Goal: Task Accomplishment & Management: Use online tool/utility

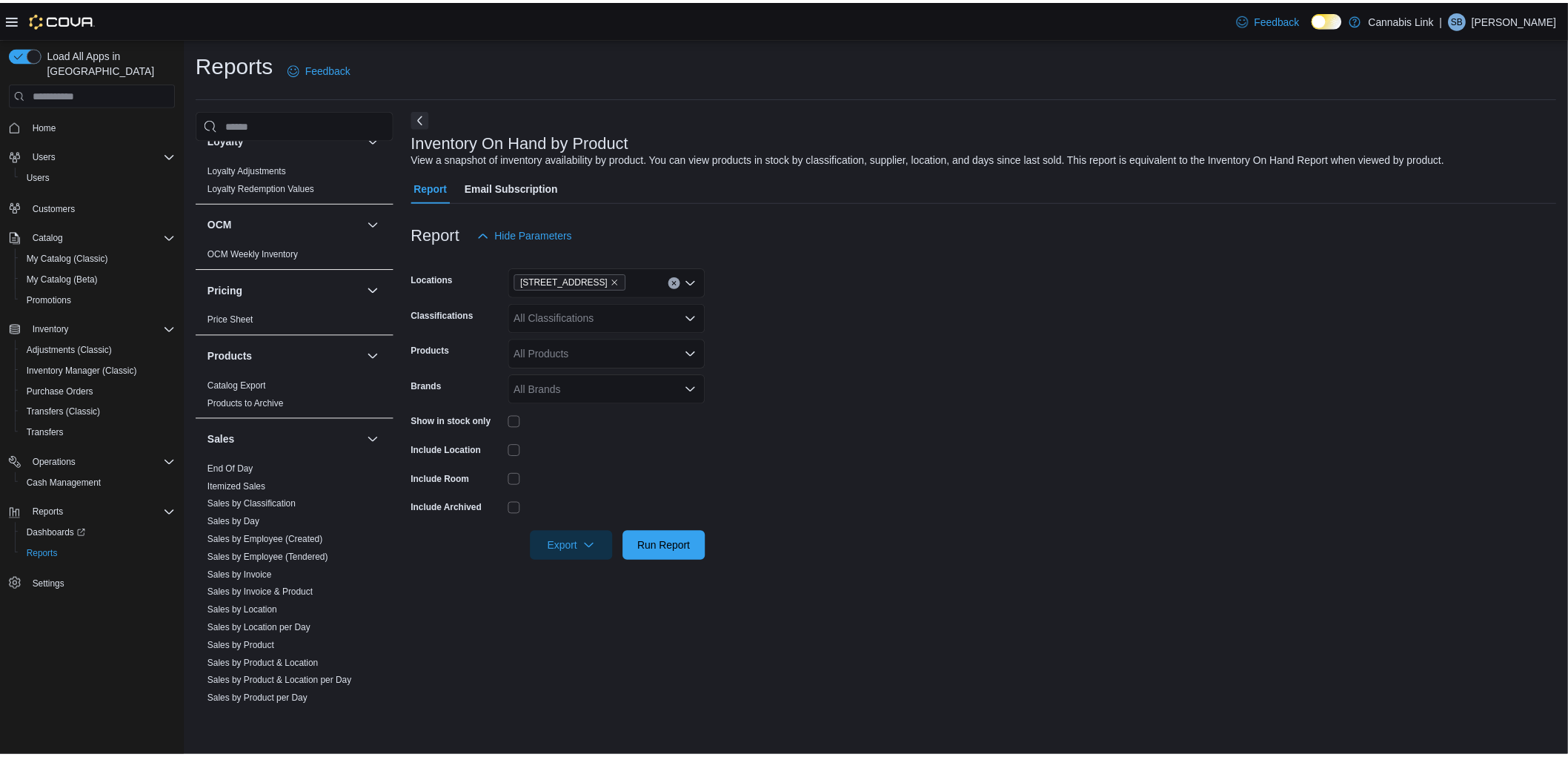
scroll to position [635, 0]
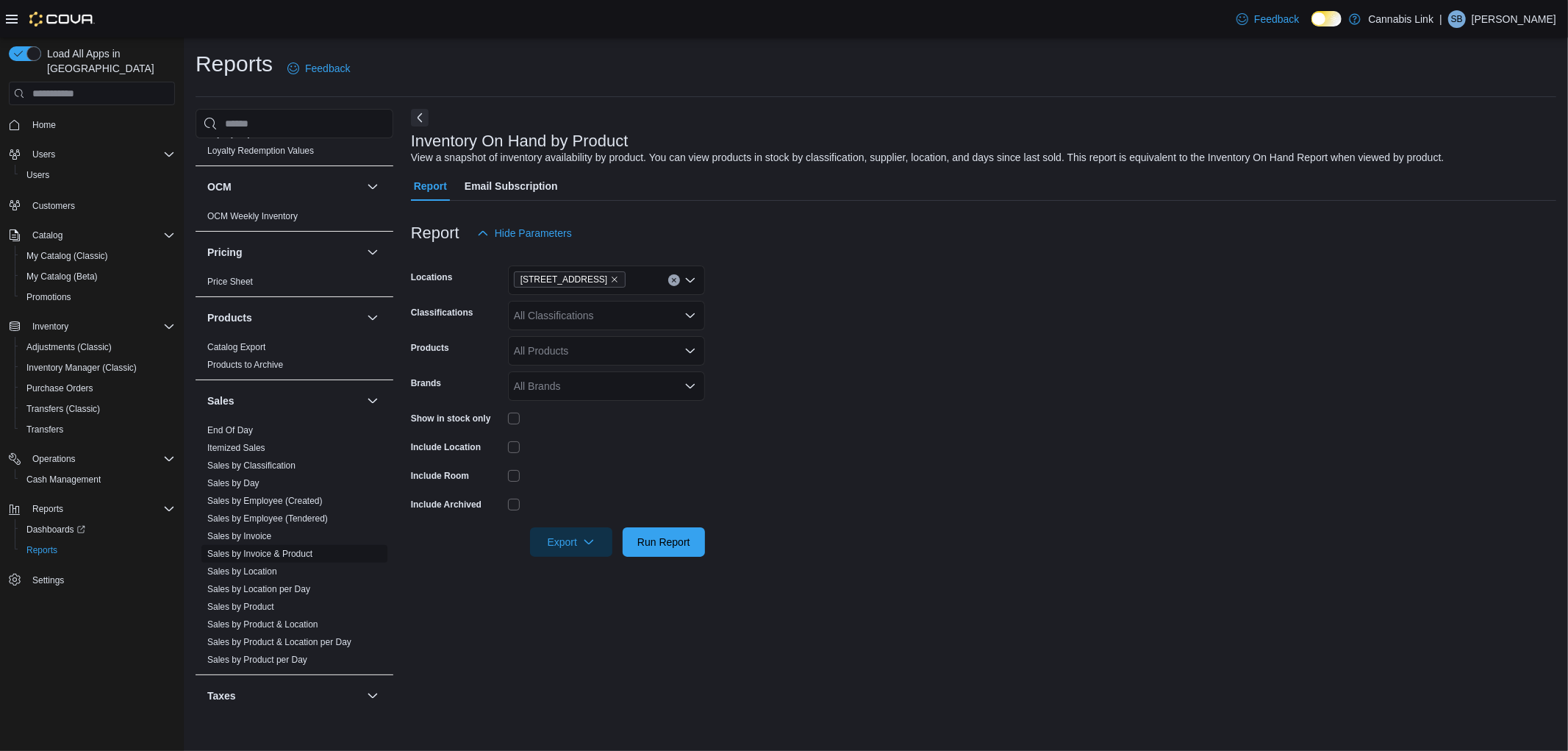
click at [297, 555] on link "Sales by Invoice & Product" at bounding box center [260, 554] width 105 height 11
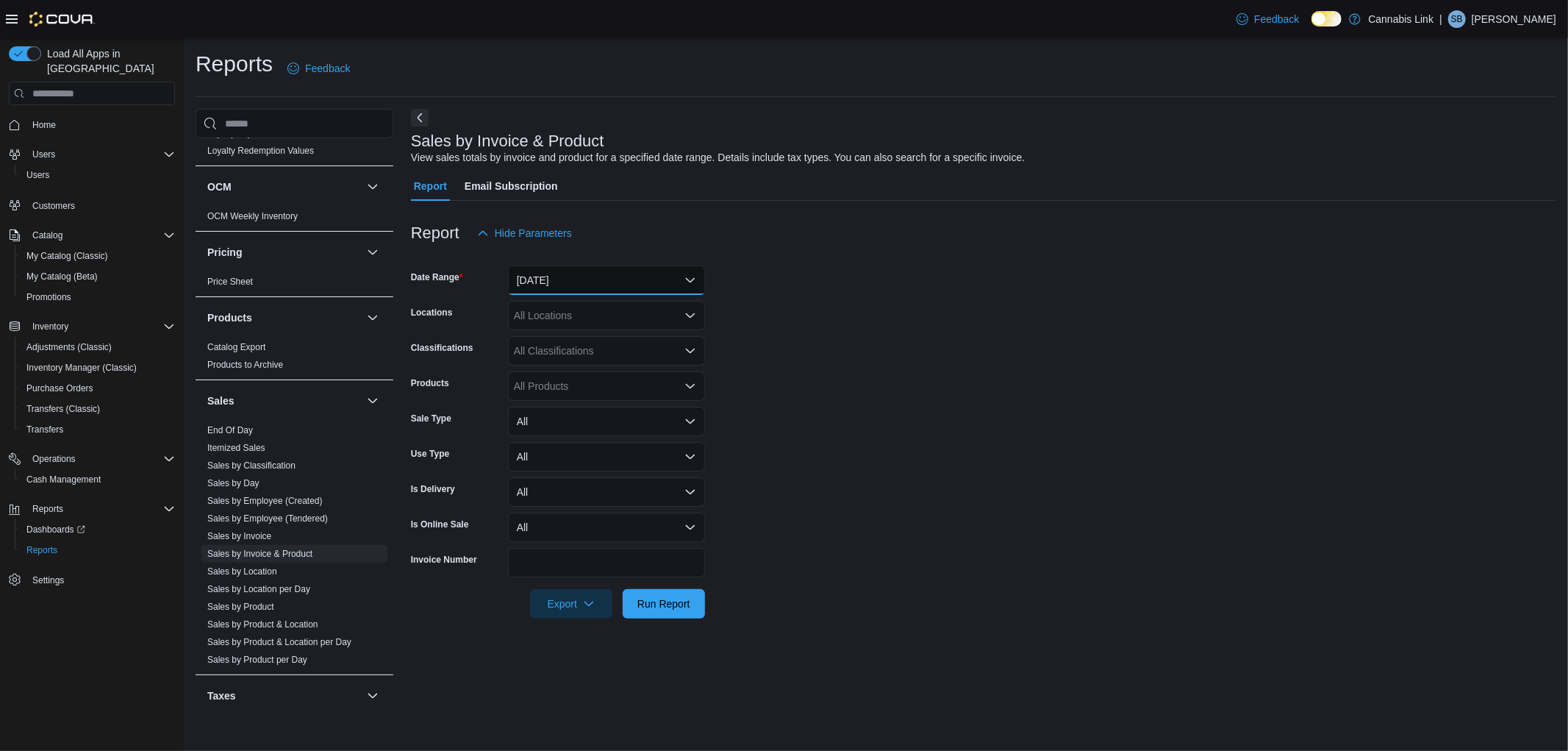
click at [618, 275] on button "Yesterday" at bounding box center [607, 280] width 197 height 30
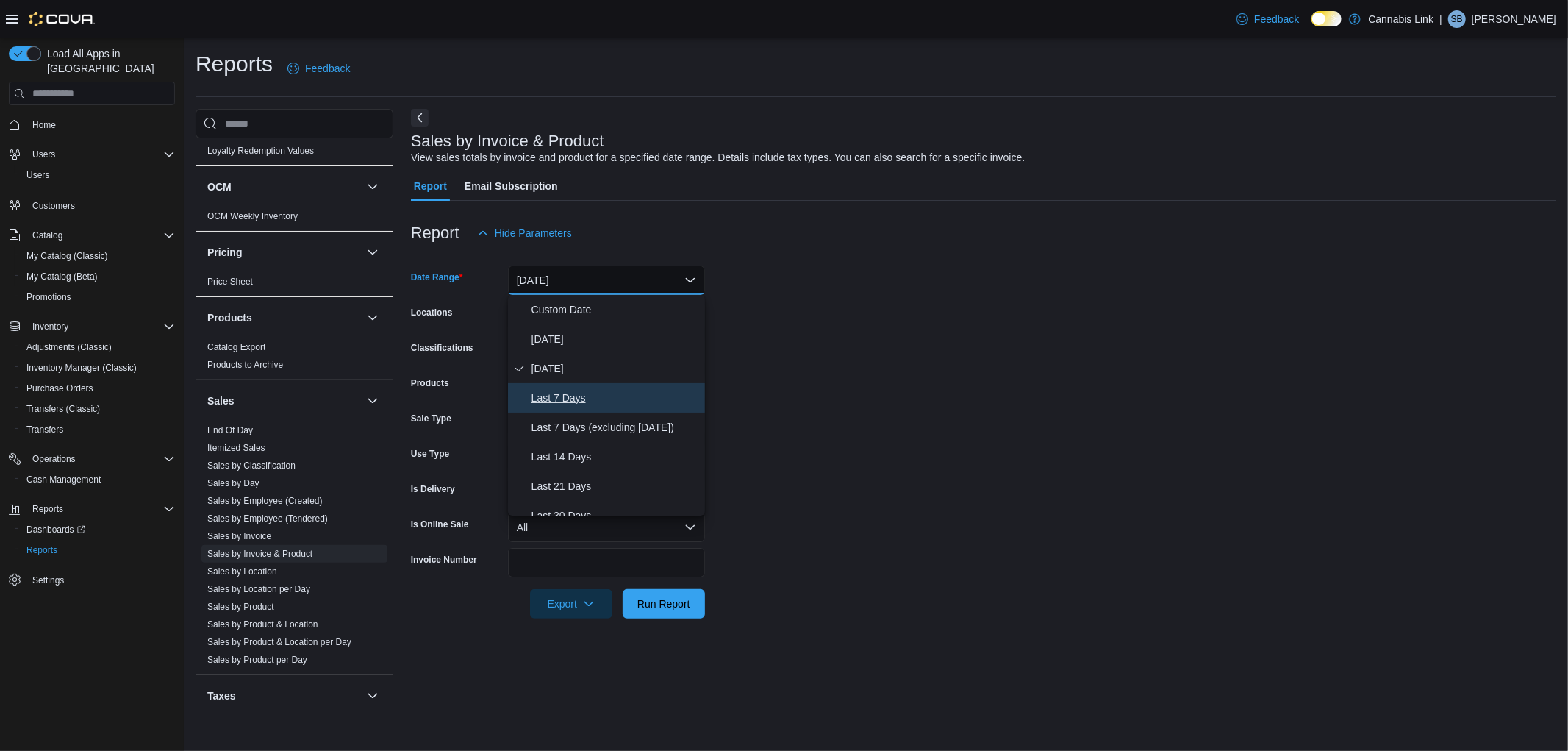
click at [570, 395] on span "Last 7 Days" at bounding box center [615, 398] width 168 height 18
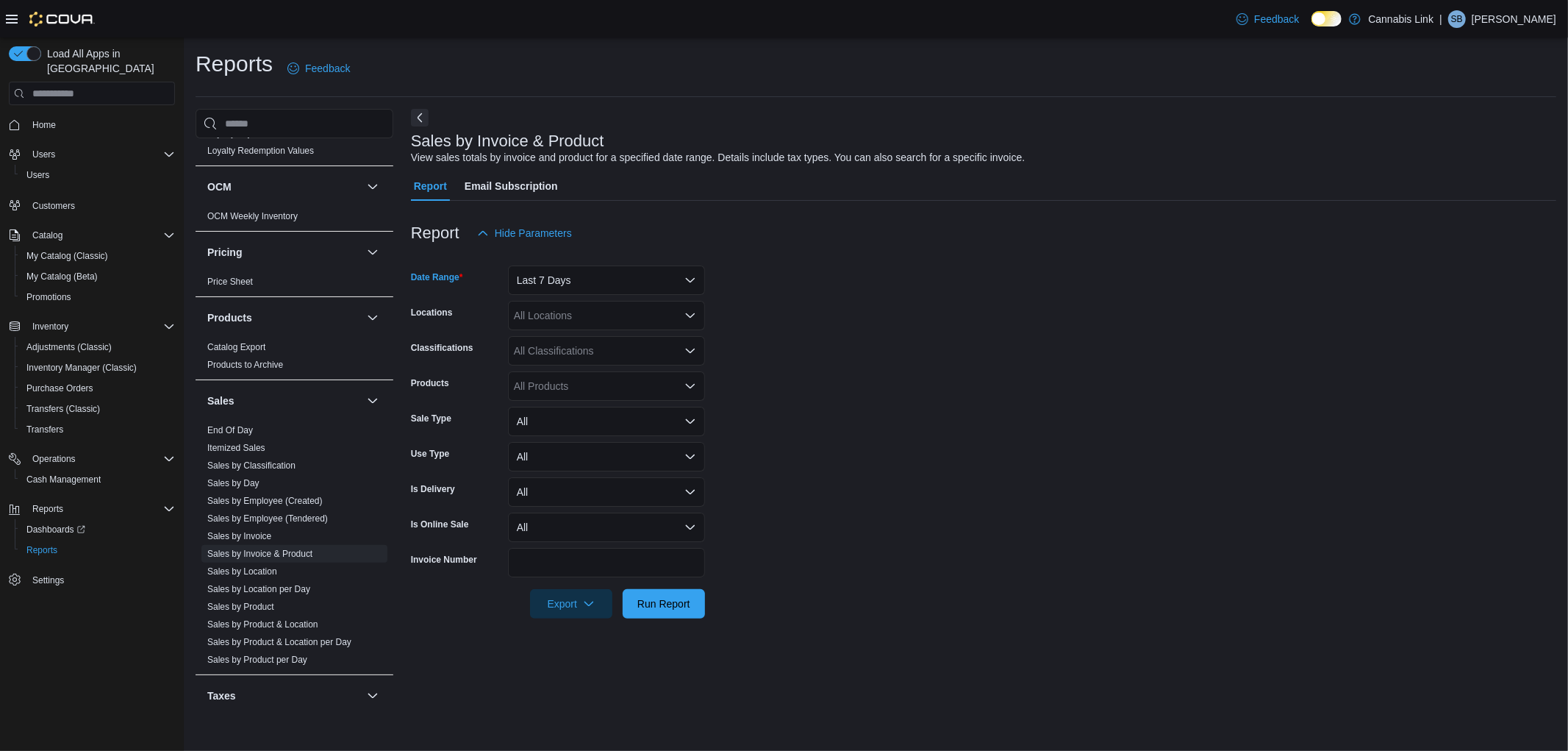
click at [972, 373] on form "Date Range Last 7 Days Locations All Locations Classifications All Classificati…" at bounding box center [983, 433] width 1146 height 371
click at [546, 312] on div "All Locations" at bounding box center [607, 316] width 197 height 30
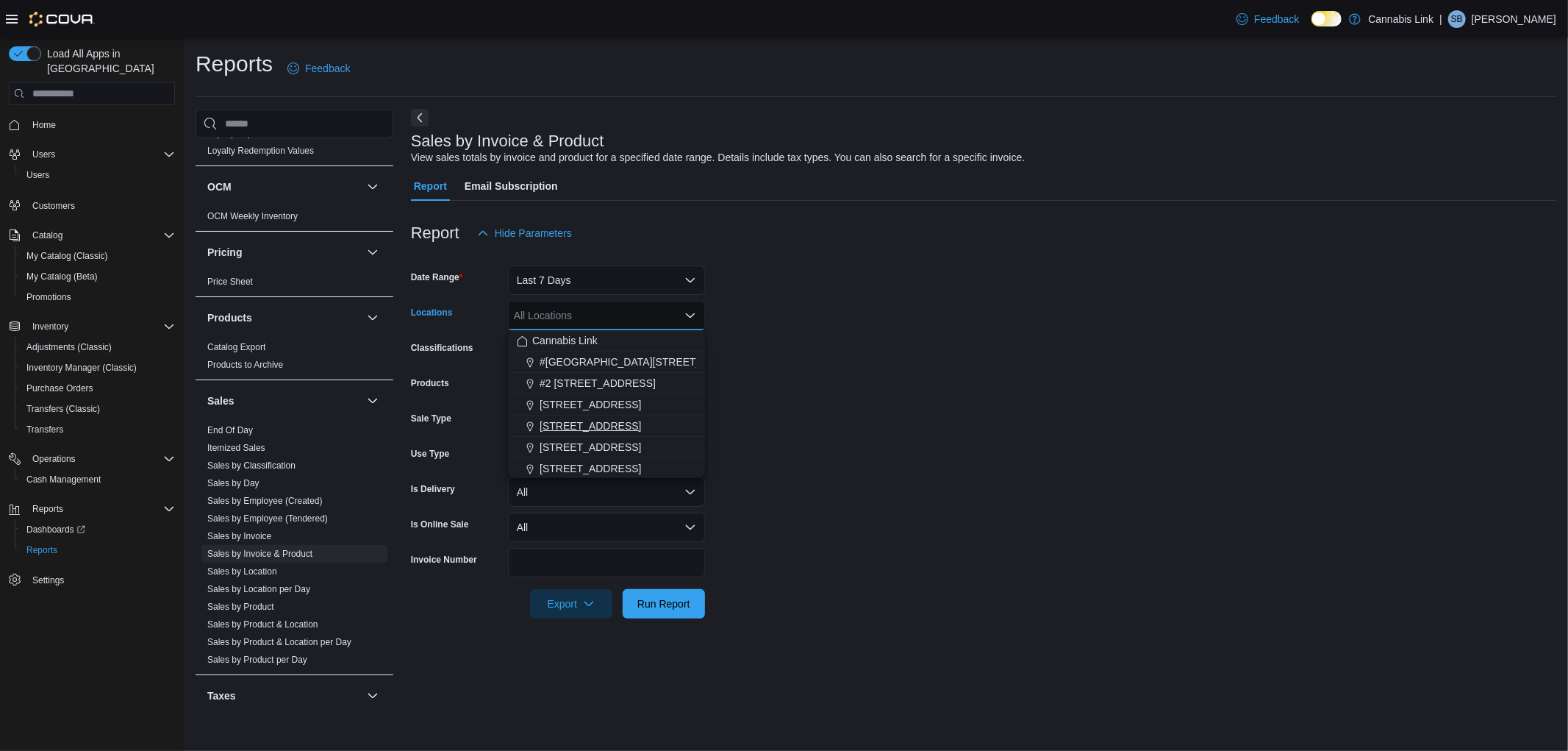
click at [627, 419] on span "[STREET_ADDRESS]" at bounding box center [591, 426] width 102 height 15
click at [1016, 372] on form "Date Range Last 7 Days Locations 1295 Highbury Ave N Combo box. Selected. 1295 …" at bounding box center [983, 433] width 1146 height 371
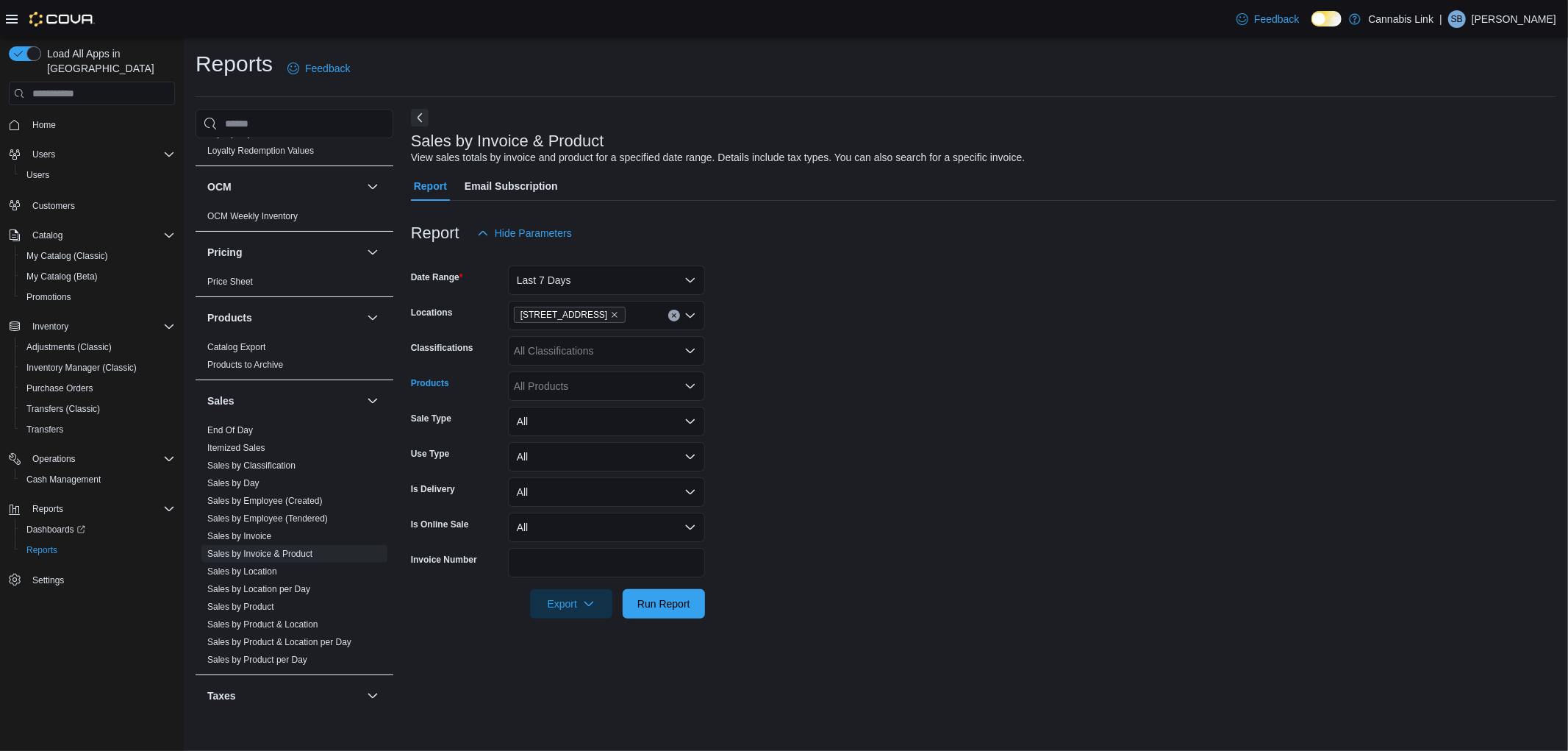
click at [557, 391] on div "All Products" at bounding box center [607, 386] width 197 height 30
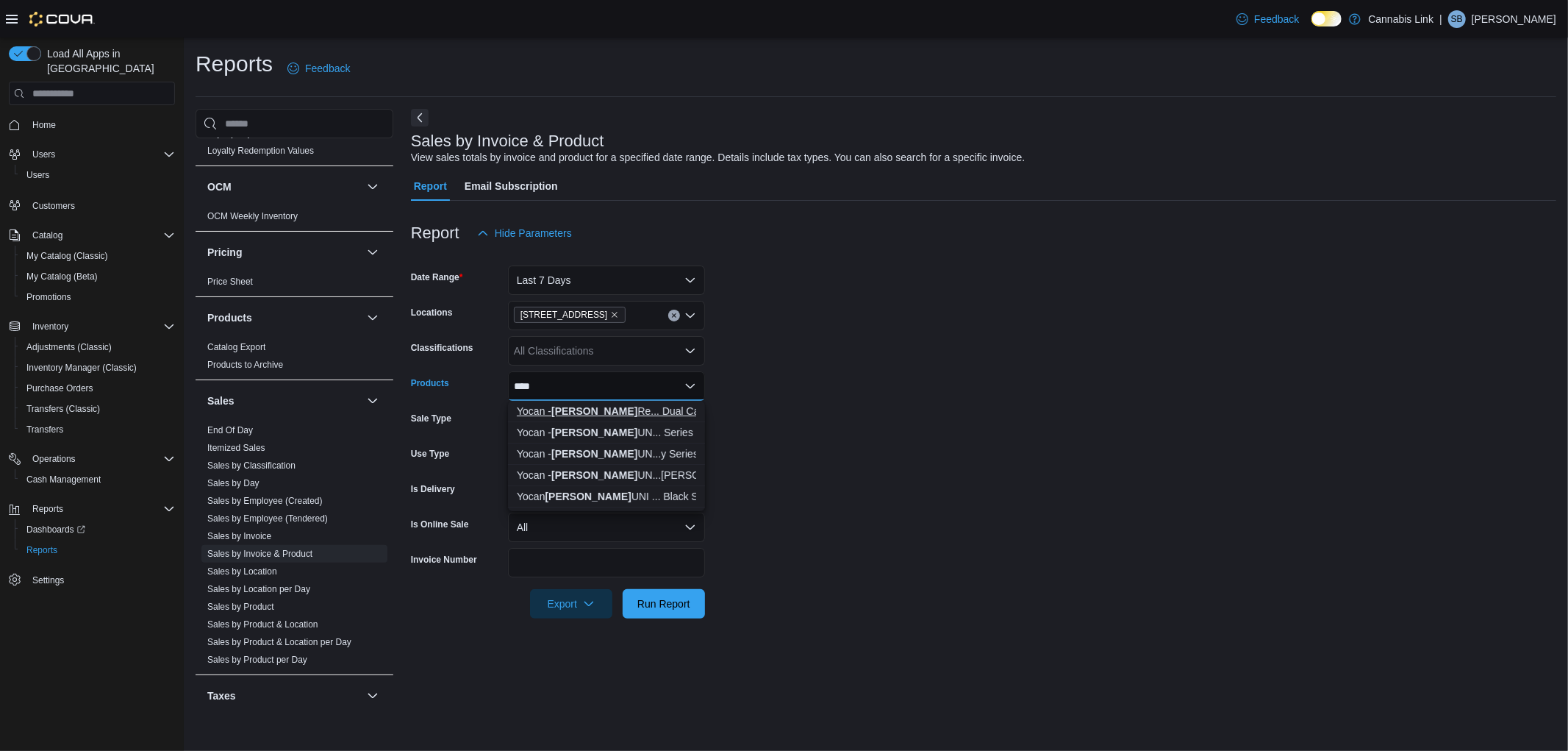
type input "****"
click at [581, 405] on div "Yocan - Wulf Re... Dual Cartridge" at bounding box center [607, 411] width 179 height 15
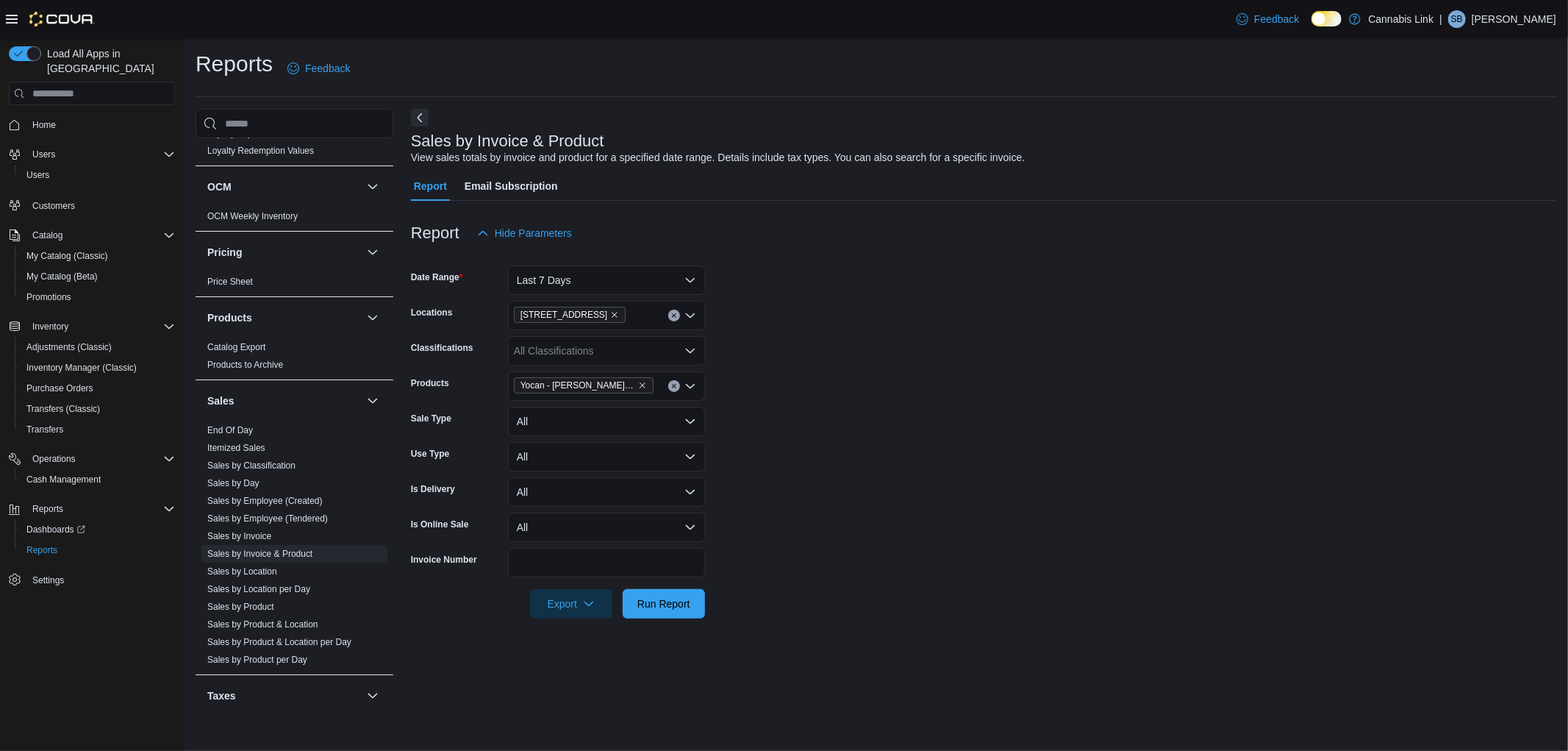
click at [901, 519] on form "Date Range Last 7 Days Locations 1295 Highbury Ave N Classifications All Classi…" at bounding box center [983, 433] width 1146 height 371
click at [658, 606] on span "Run Report" at bounding box center [664, 603] width 53 height 15
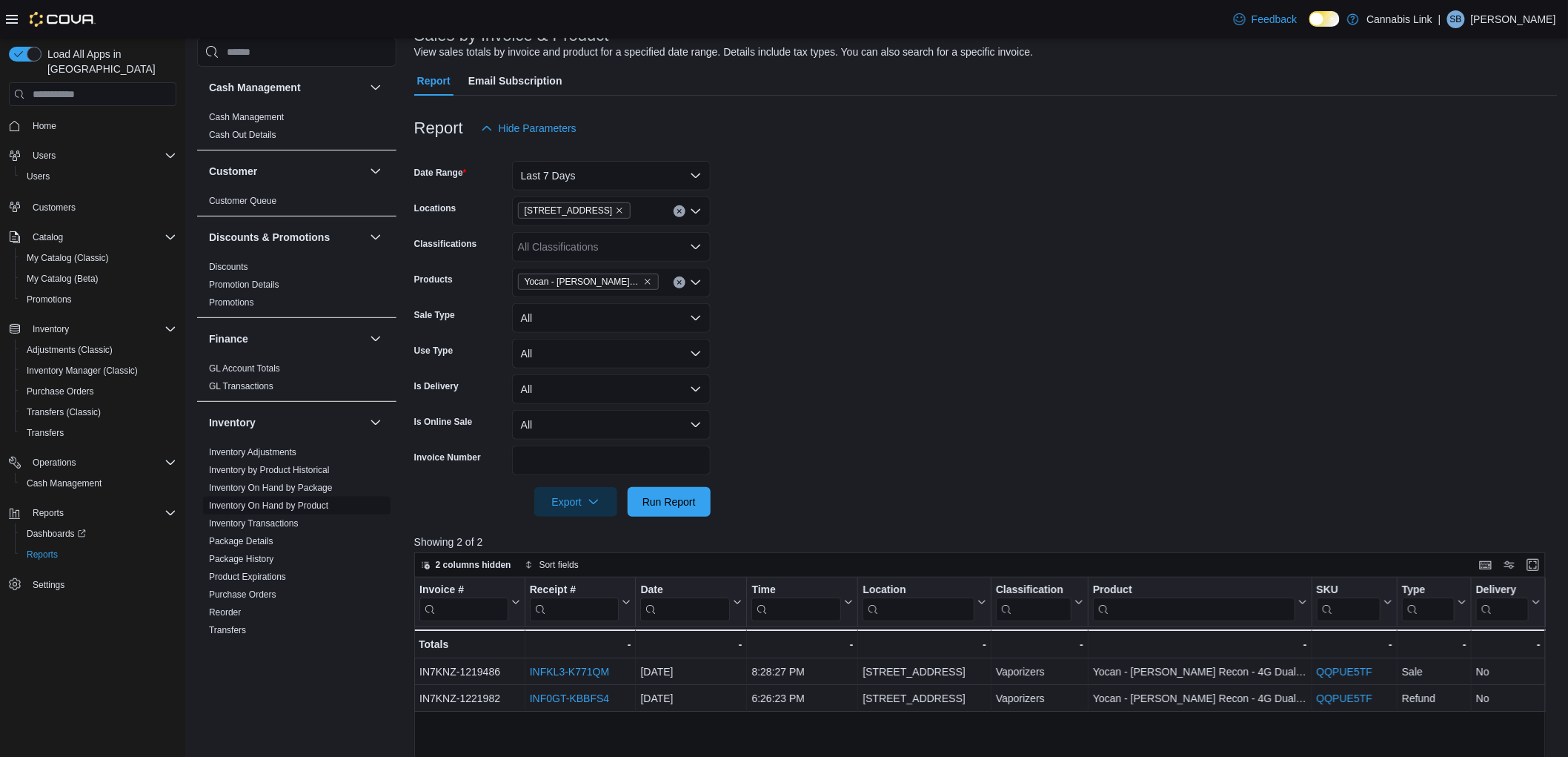
click at [314, 503] on link "Inventory On Hand by Product" at bounding box center [268, 506] width 119 height 11
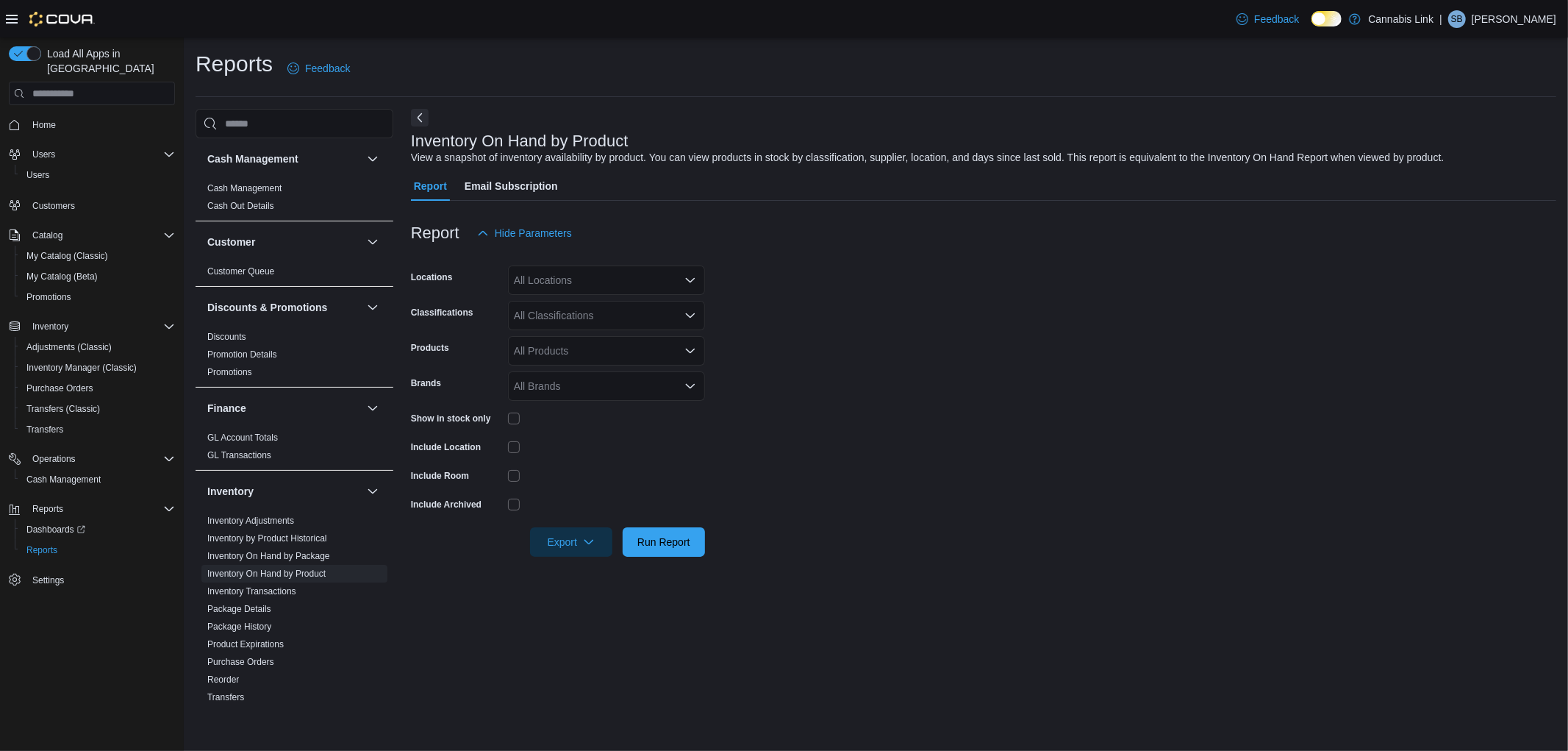
drag, startPoint x: 570, startPoint y: 280, endPoint x: 579, endPoint y: 292, distance: 15.0
click at [571, 279] on div "All Locations" at bounding box center [607, 280] width 197 height 30
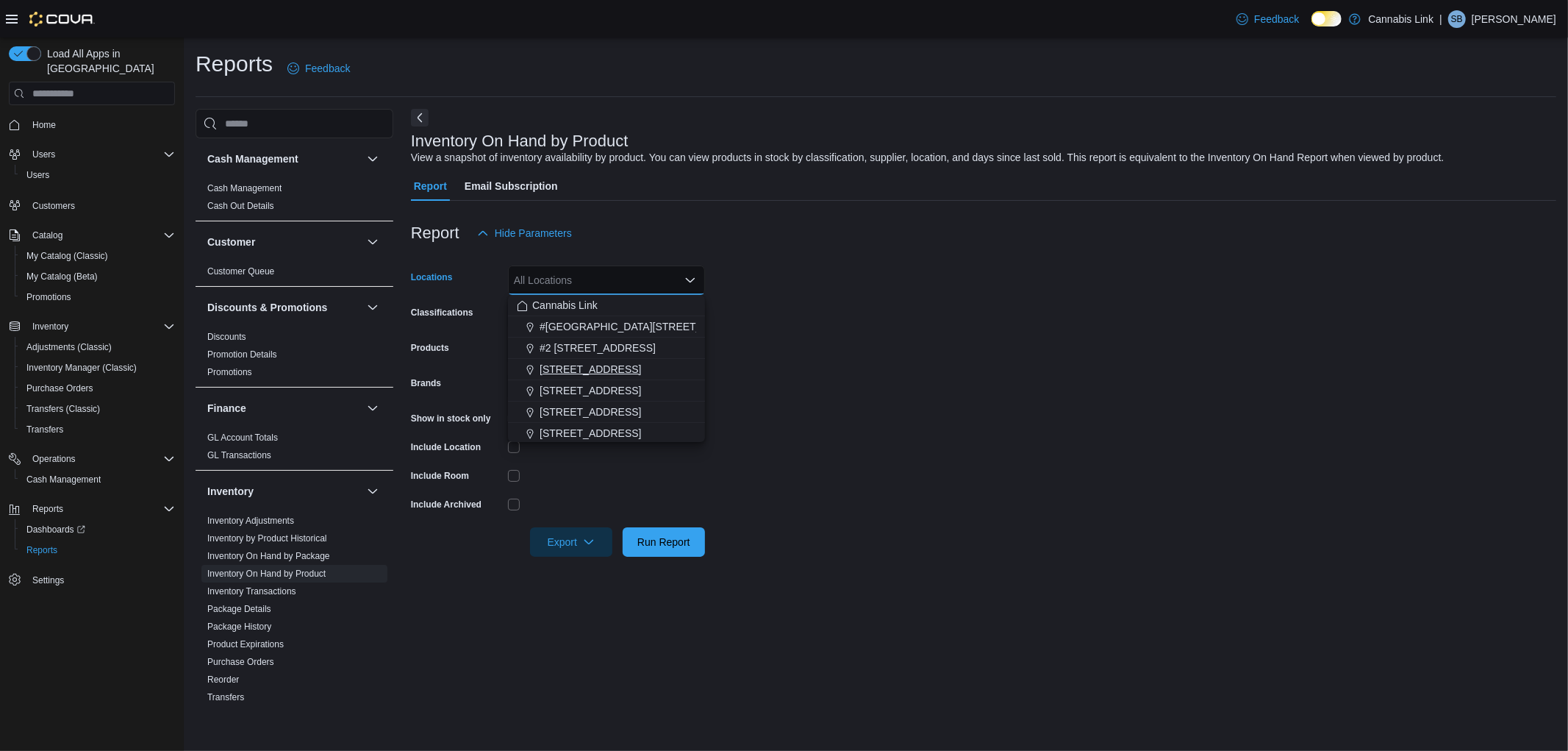
click at [585, 379] on button "1225 Wonderland Road North" at bounding box center [607, 370] width 197 height 21
click at [593, 368] on span "[STREET_ADDRESS]" at bounding box center [591, 369] width 102 height 15
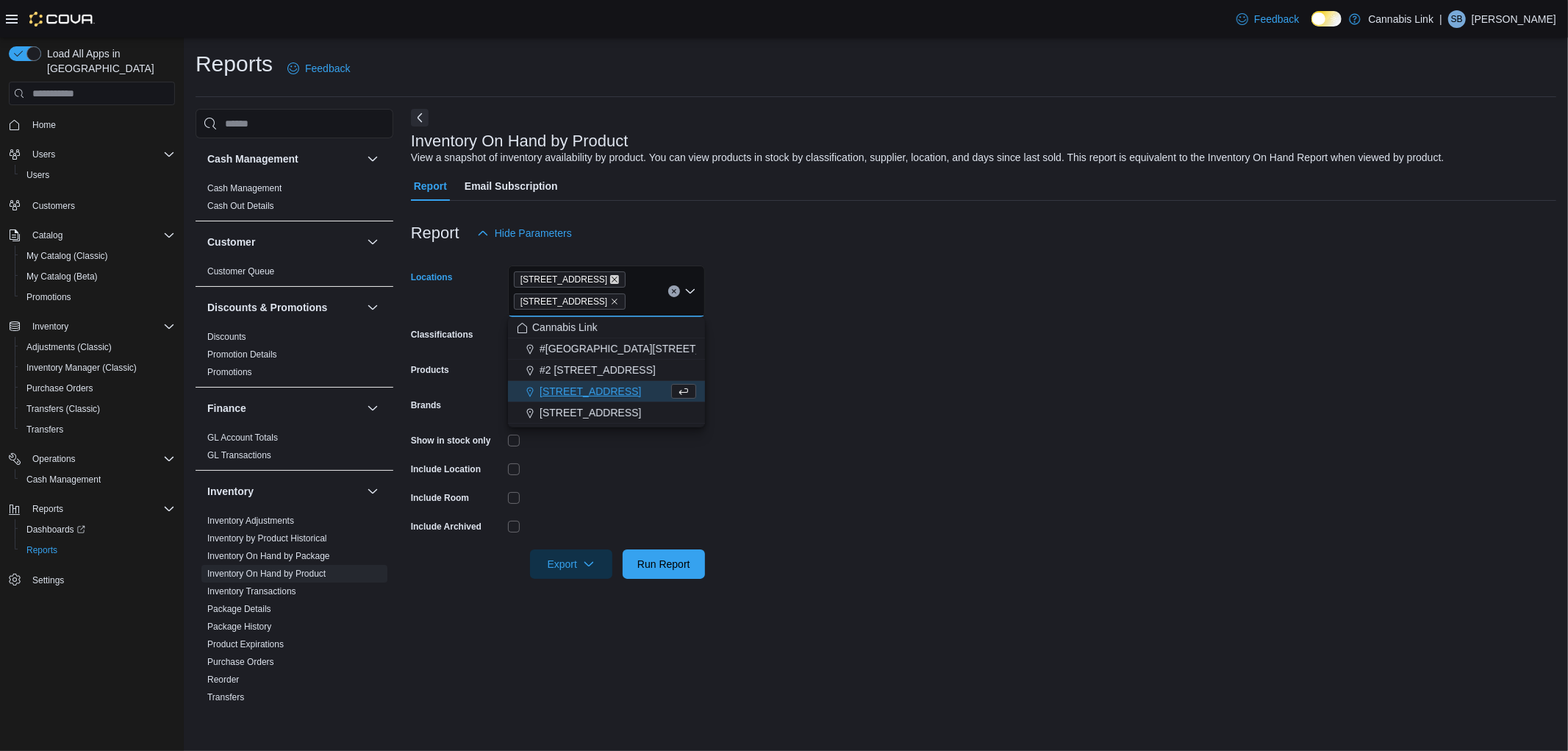
click at [619, 278] on icon "Remove 1225 Wonderland Road North from selection in this group" at bounding box center [615, 279] width 9 height 9
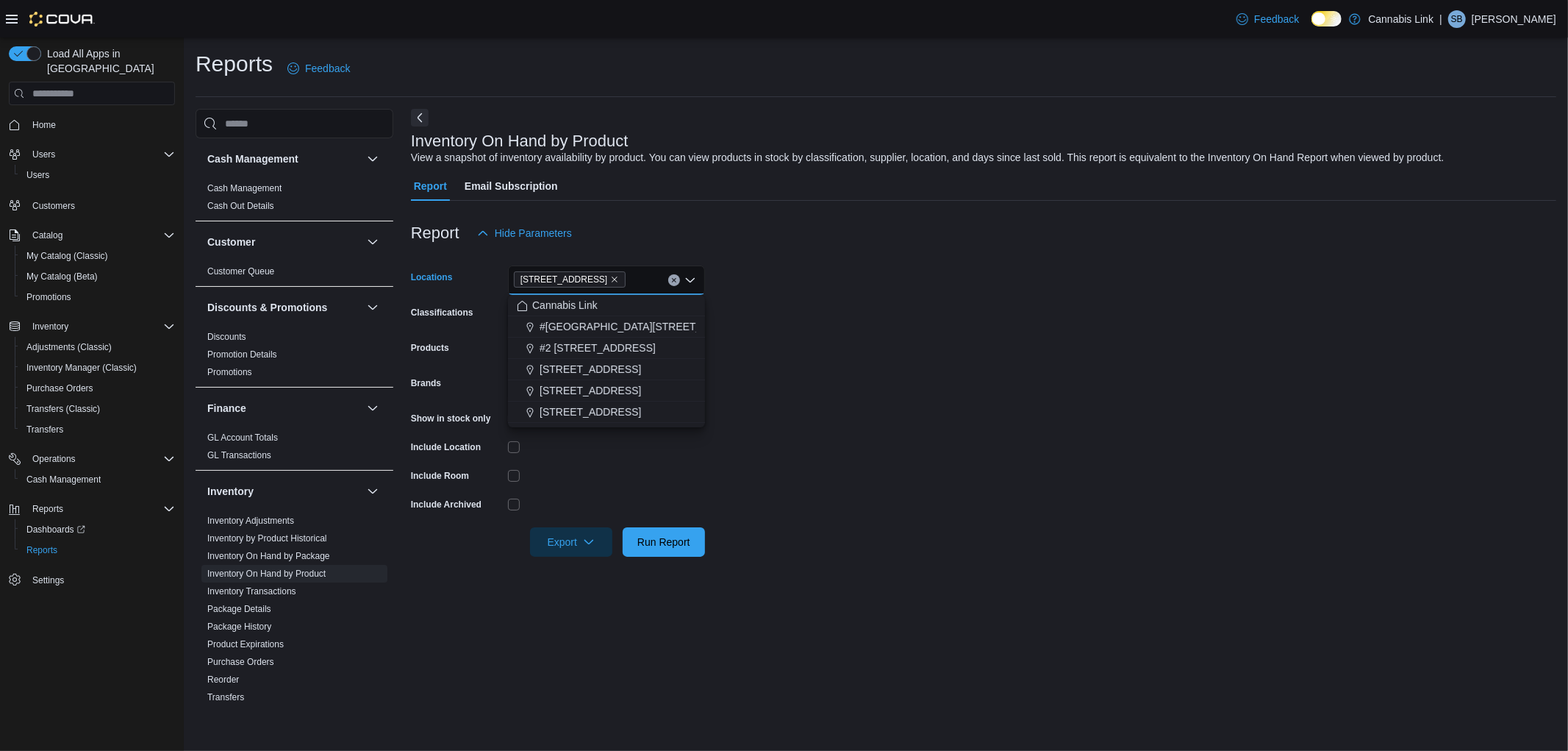
click at [876, 378] on form "Locations 1295 Highbury Ave N Combo box. Selected. 1295 Highbury Ave N. Press B…" at bounding box center [983, 402] width 1146 height 309
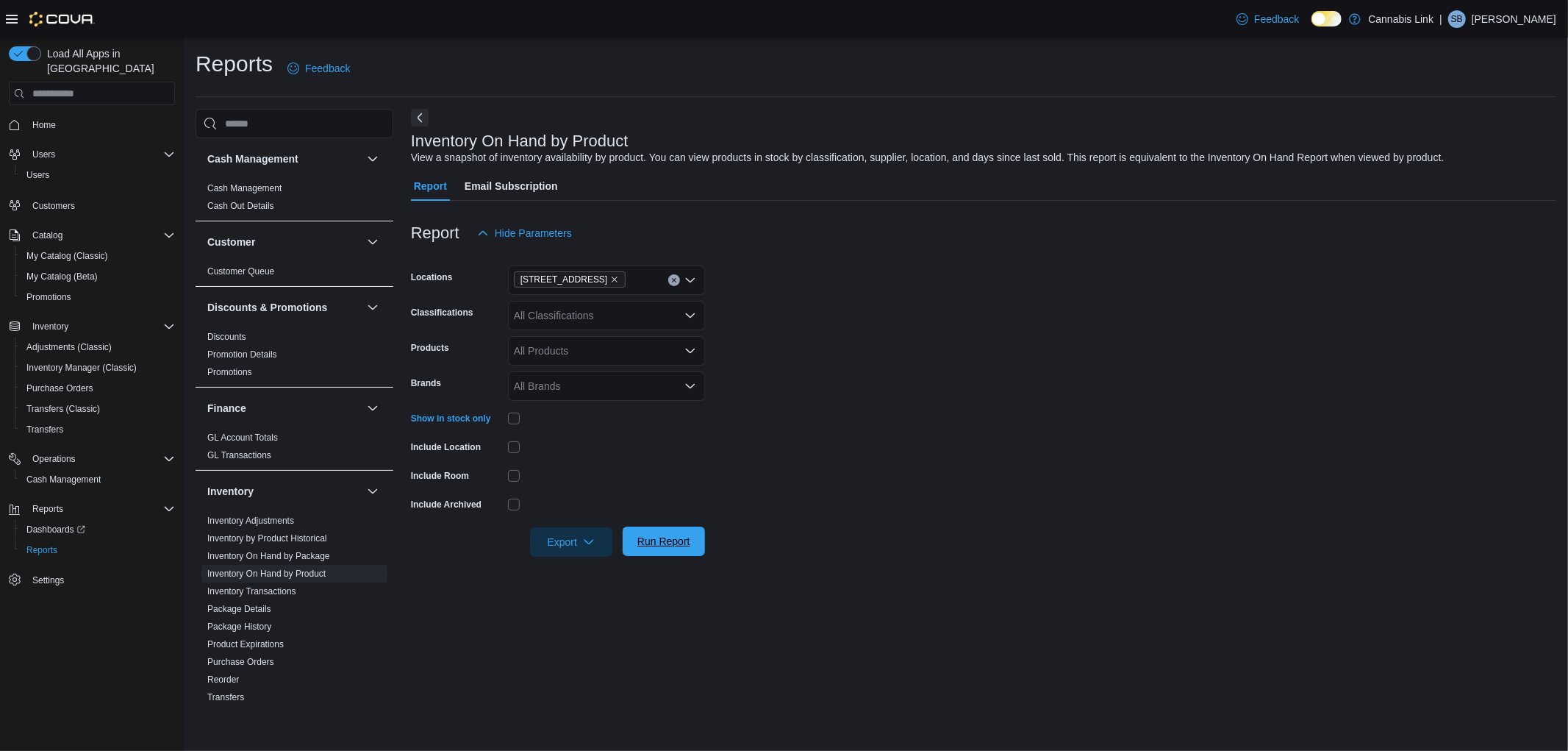
click at [673, 539] on span "Run Report" at bounding box center [664, 541] width 53 height 15
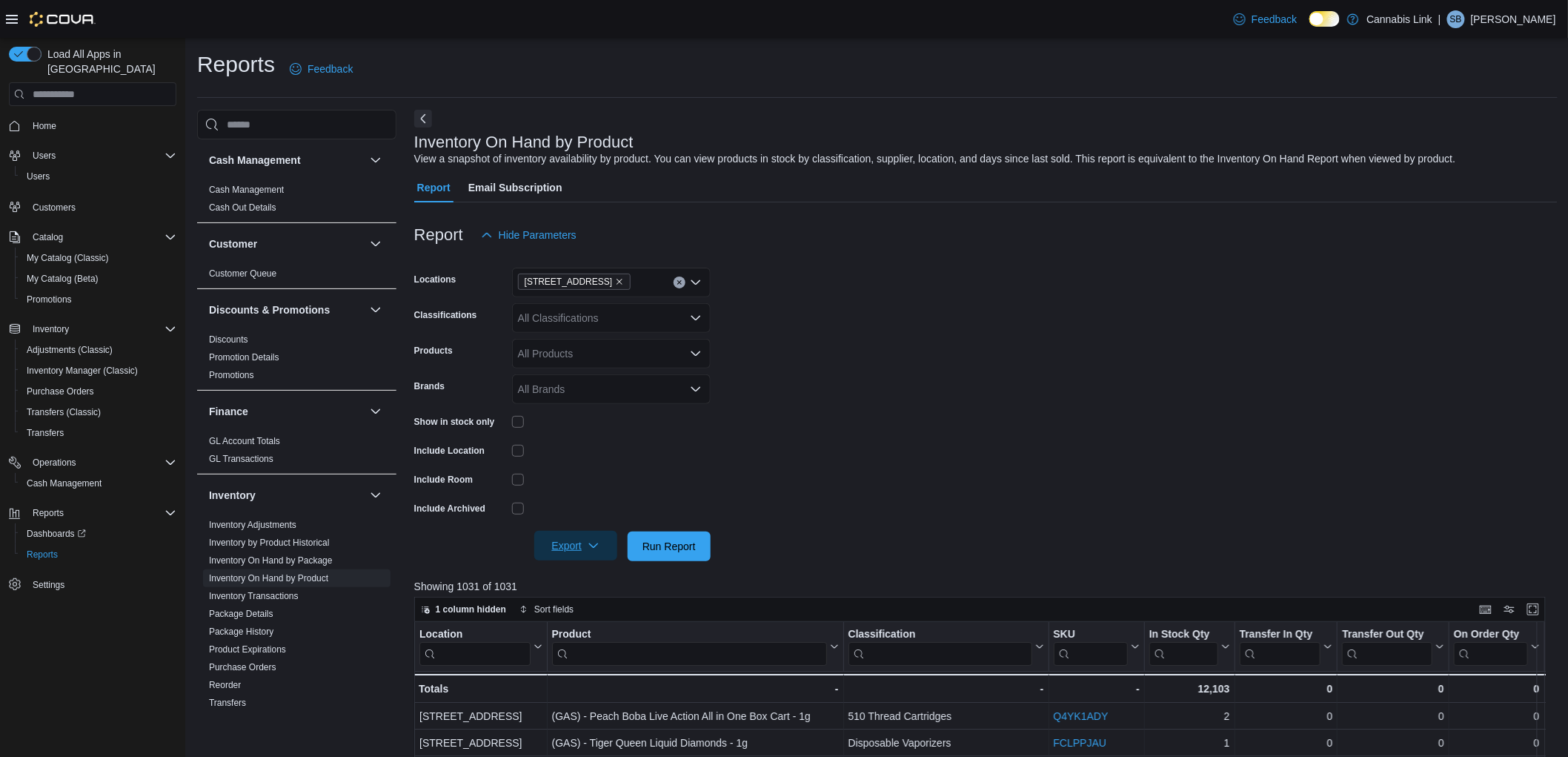
click at [587, 545] on span "Export" at bounding box center [576, 546] width 65 height 30
click at [600, 573] on span "Export to Excel" at bounding box center [578, 575] width 66 height 12
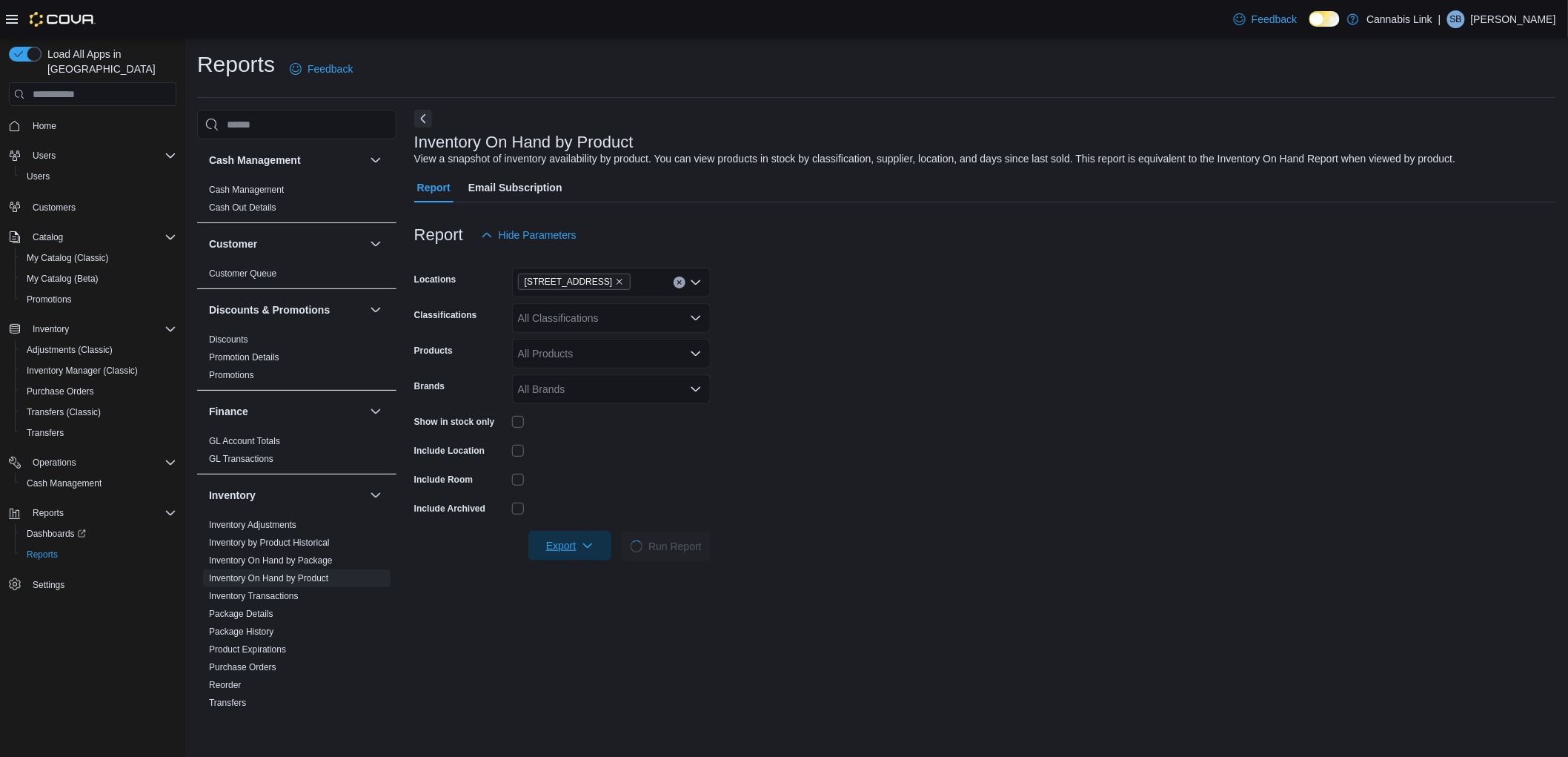
click at [580, 536] on span "Export" at bounding box center [570, 546] width 65 height 30
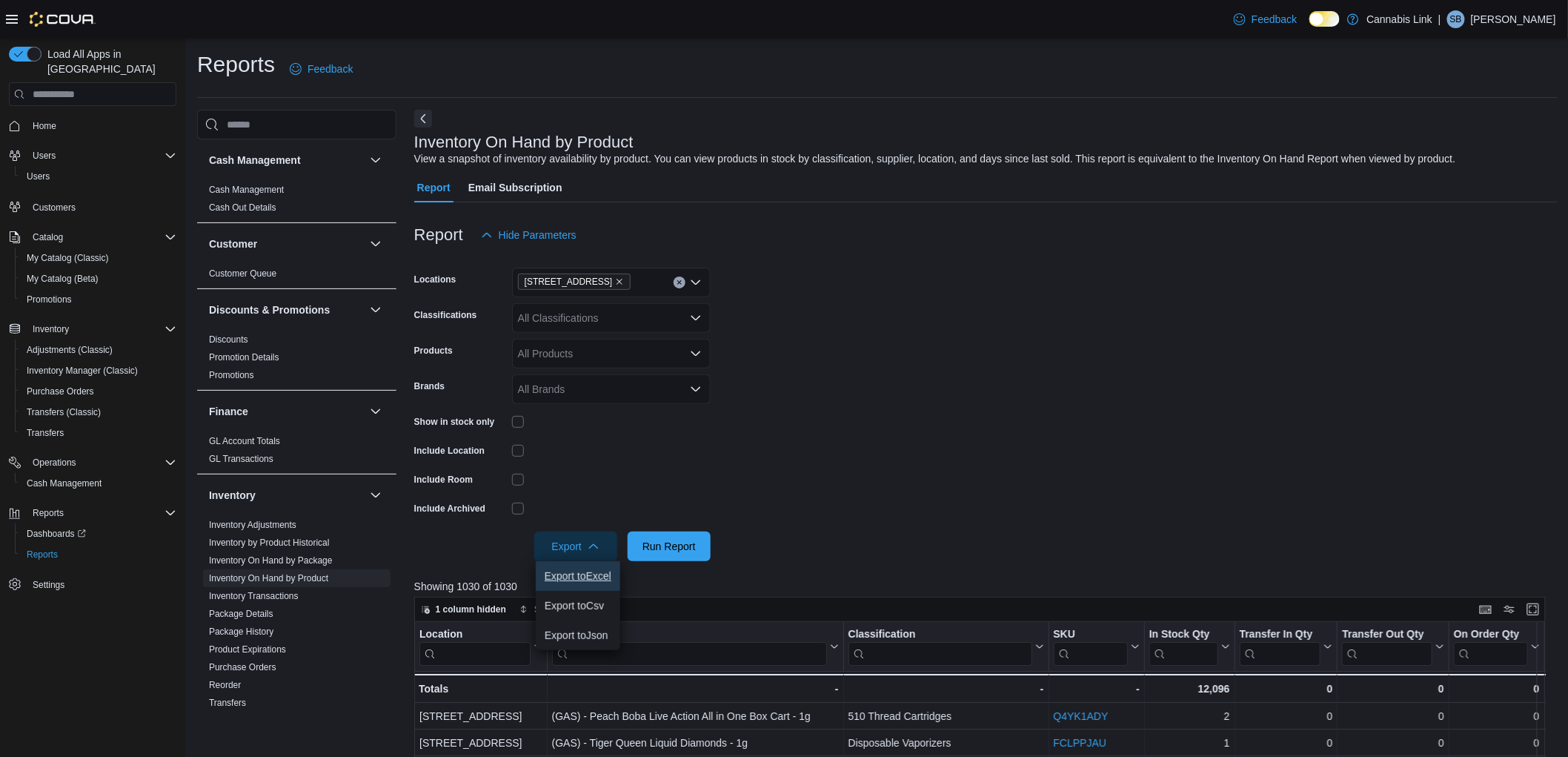
click at [568, 570] on span "Export to Excel" at bounding box center [578, 575] width 66 height 12
